Goal: Transaction & Acquisition: Purchase product/service

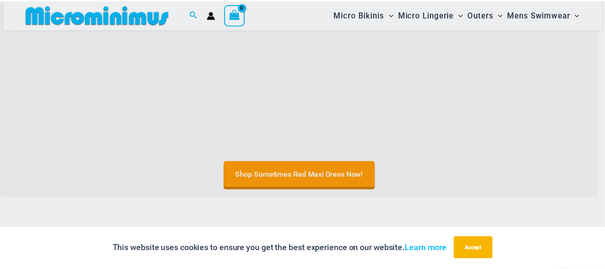
scroll to position [423, 0]
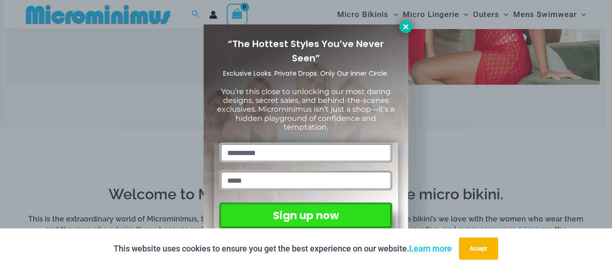
click at [403, 29] on icon at bounding box center [406, 27] width 8 height 8
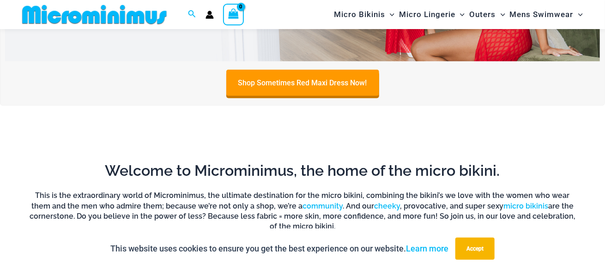
scroll to position [485, 0]
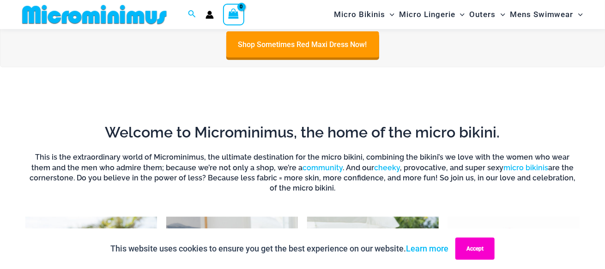
click at [468, 246] on button "Accept" at bounding box center [474, 249] width 39 height 22
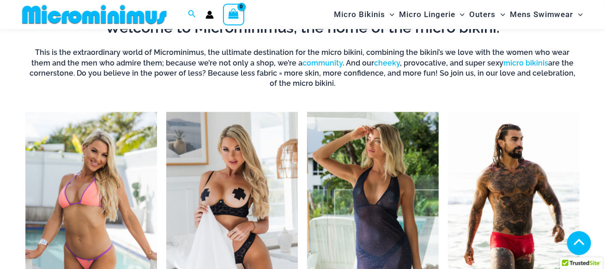
scroll to position [639, 0]
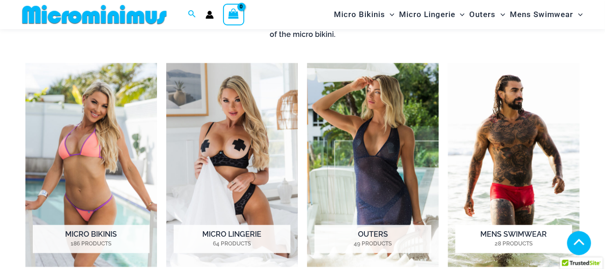
click at [492, 188] on img "Visit product category Mens Swimwear" at bounding box center [514, 165] width 132 height 204
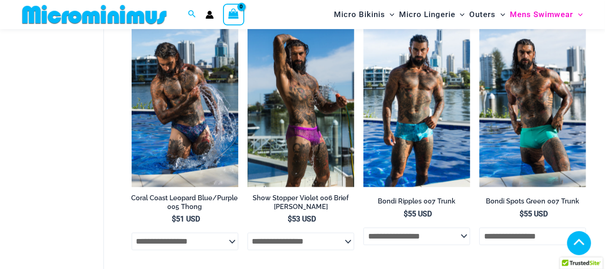
scroll to position [1074, 0]
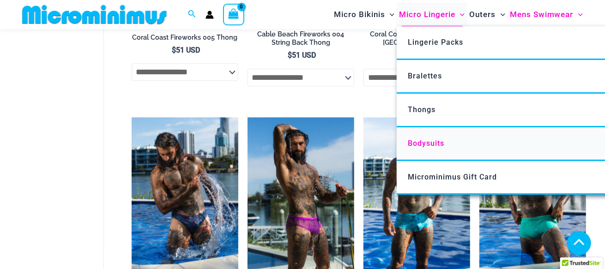
click at [430, 147] on span "Bodysuits" at bounding box center [426, 143] width 36 height 9
